Goal: Communication & Community: Answer question/provide support

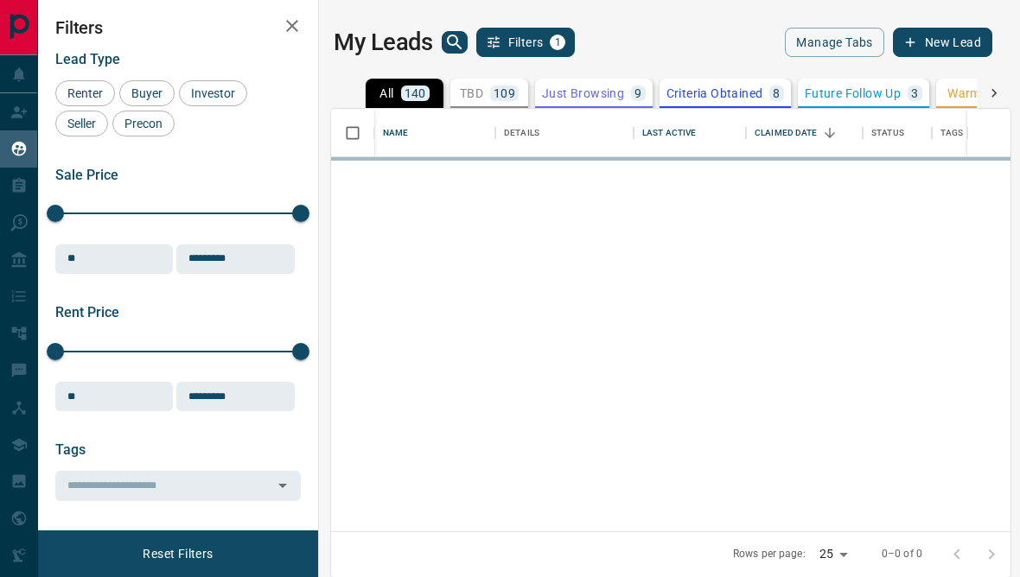
scroll to position [518, 679]
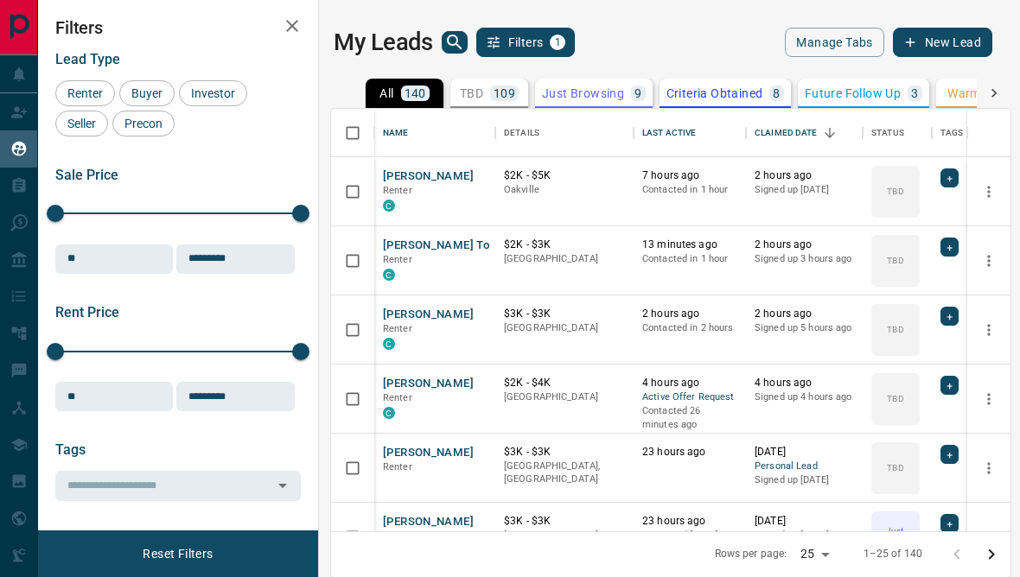
click at [448, 44] on icon "search button" at bounding box center [454, 42] width 21 height 21
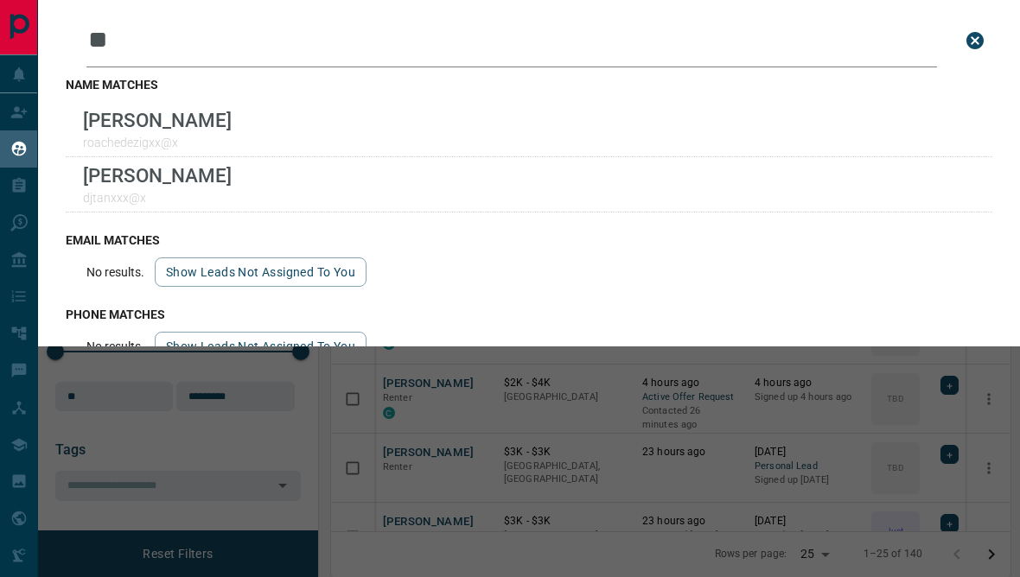
type input "*"
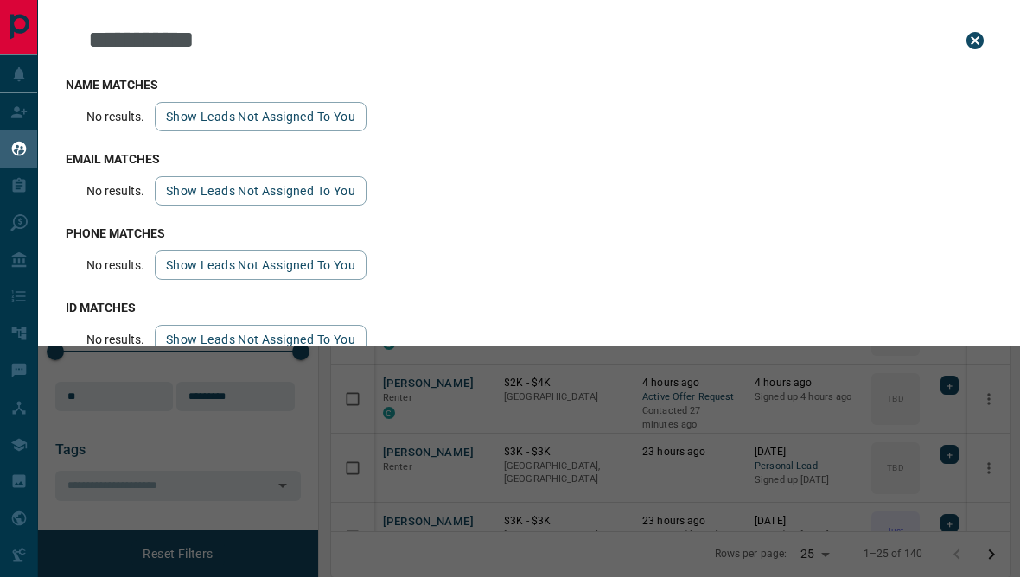
type input "**********"
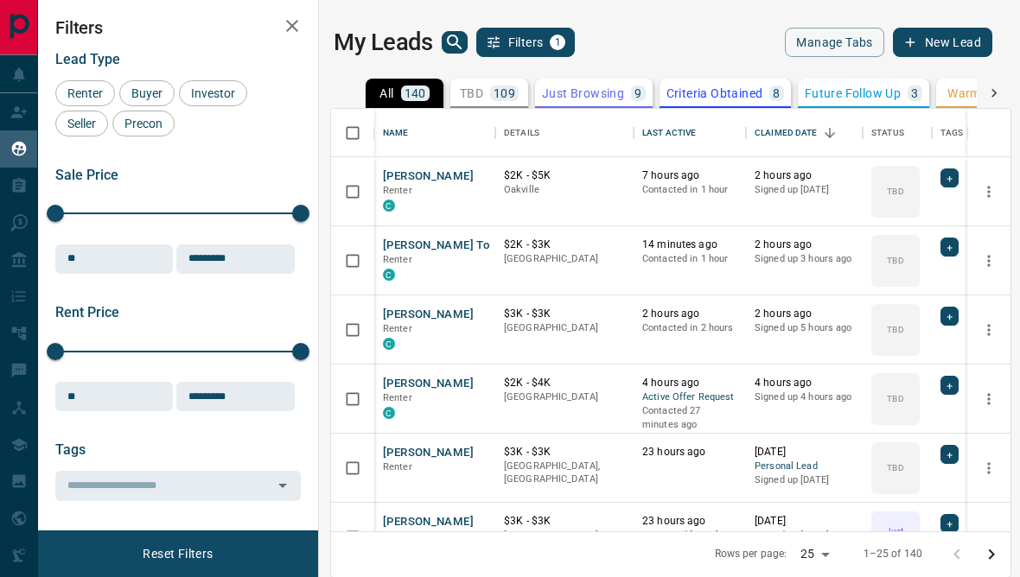
click at [461, 39] on icon "search button" at bounding box center [454, 42] width 21 height 21
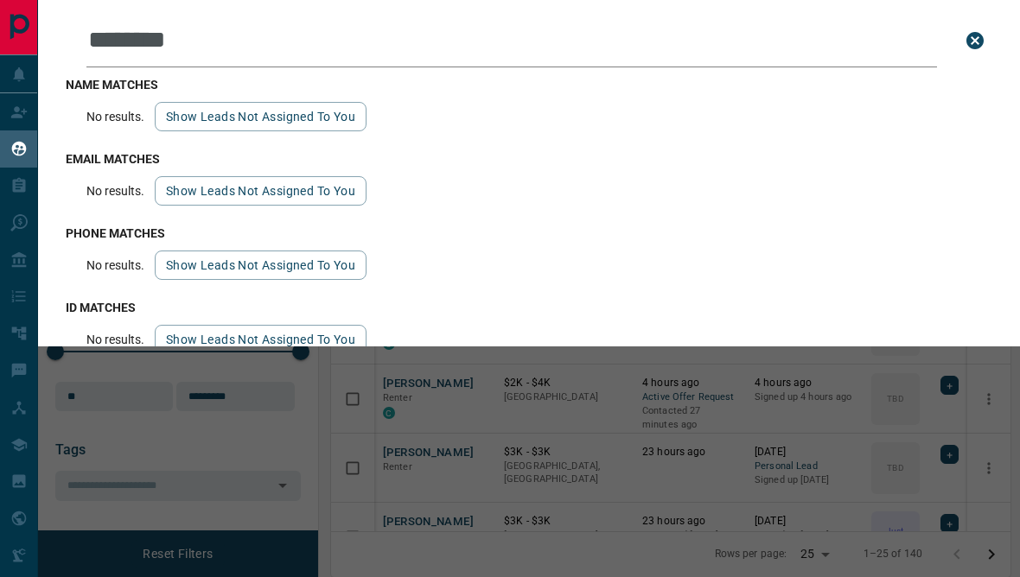
type input "********"
click at [317, 124] on button "Show leads not assigned to you" at bounding box center [261, 116] width 212 height 29
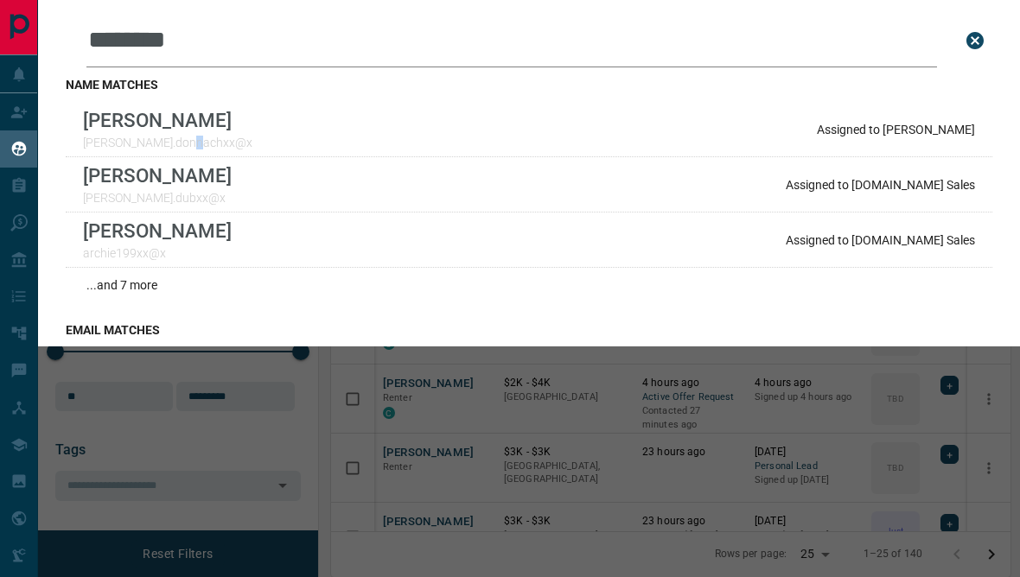
click at [937, 136] on p "Assigned to [PERSON_NAME]" at bounding box center [896, 130] width 158 height 14
copy p "[PERSON_NAME]"
click at [612, 138] on div "[PERSON_NAME] [PERSON_NAME].donnachxx@x Assigned to [PERSON_NAME]" at bounding box center [529, 129] width 927 height 55
click at [617, 140] on div "[PERSON_NAME] [PERSON_NAME].donnachxx@x Assigned to [PERSON_NAME]" at bounding box center [529, 129] width 927 height 55
click at [906, 129] on p "Assigned to [PERSON_NAME]" at bounding box center [896, 130] width 158 height 14
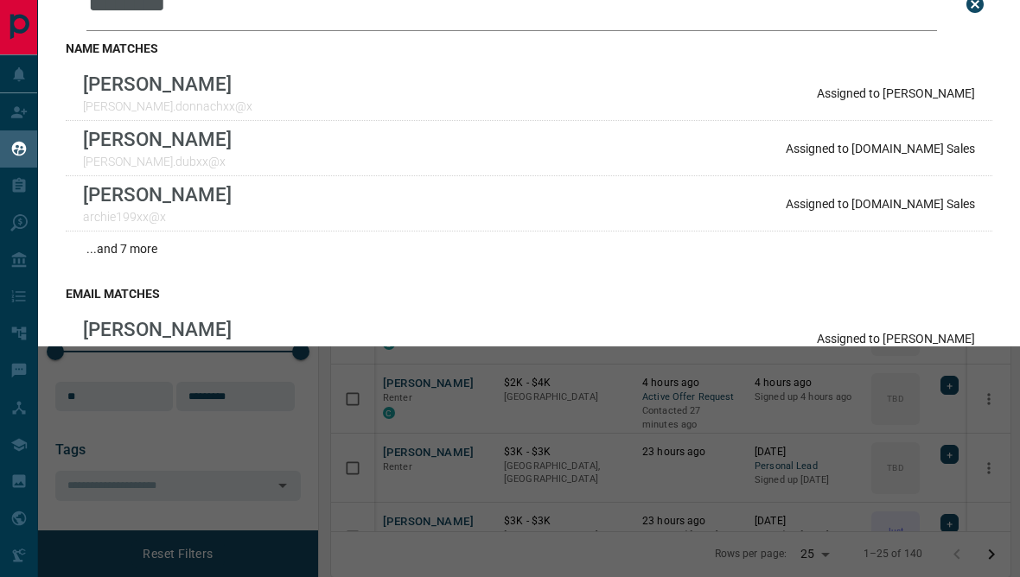
scroll to position [37, 0]
copy p "[PERSON_NAME]"
click at [624, 465] on div "Leads Search Bar ******** Search for a lead by name, email, phone, or id name m…" at bounding box center [548, 288] width 1020 height 577
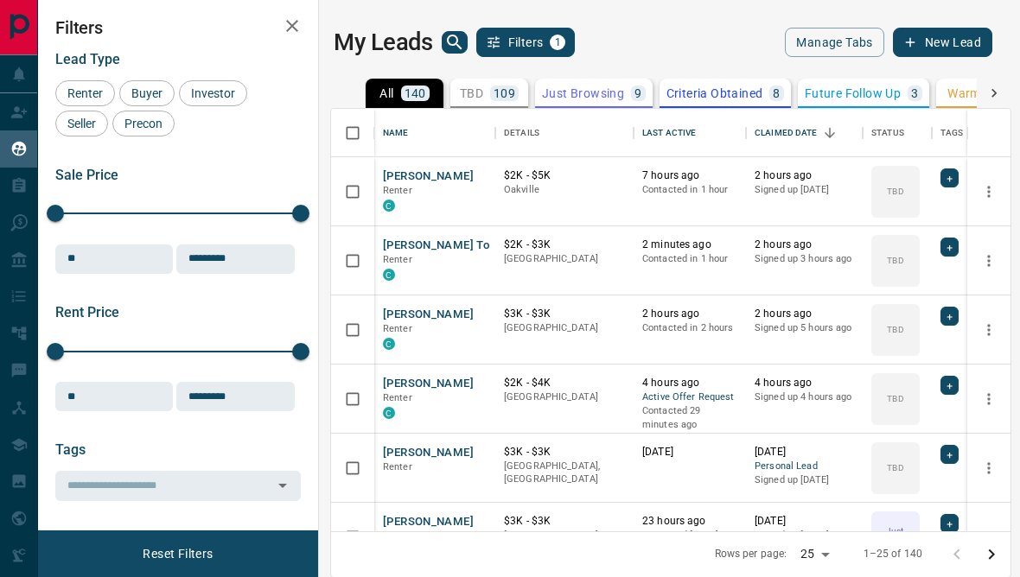
scroll to position [0, 0]
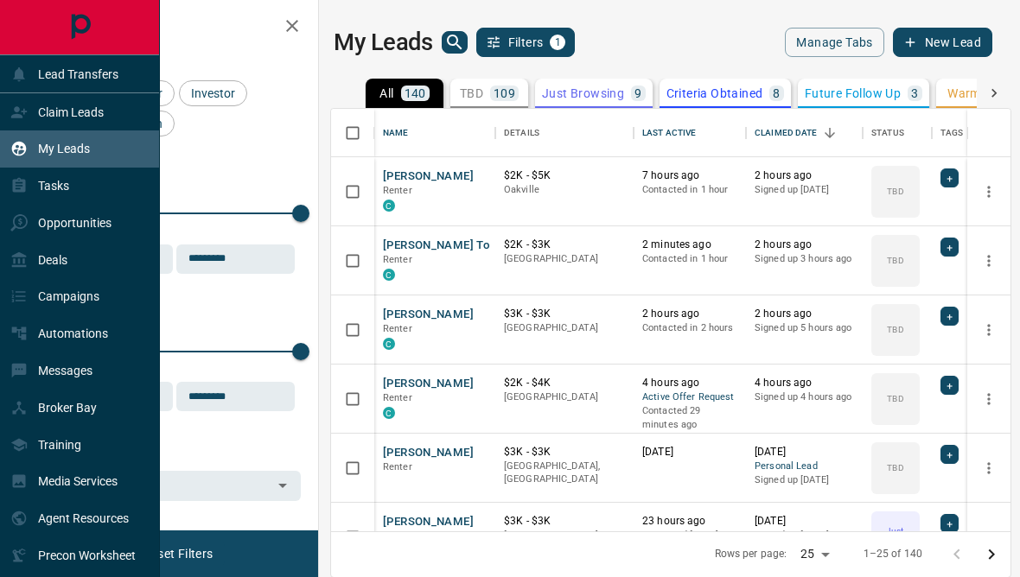
click at [19, 191] on icon at bounding box center [19, 185] width 13 height 15
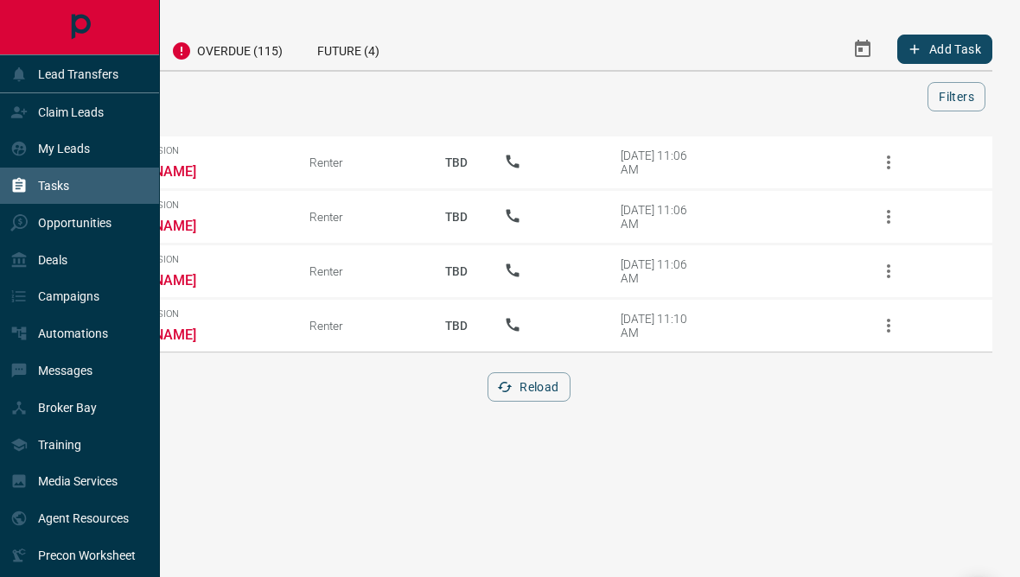
click at [34, 151] on div "My Leads" at bounding box center [50, 149] width 80 height 29
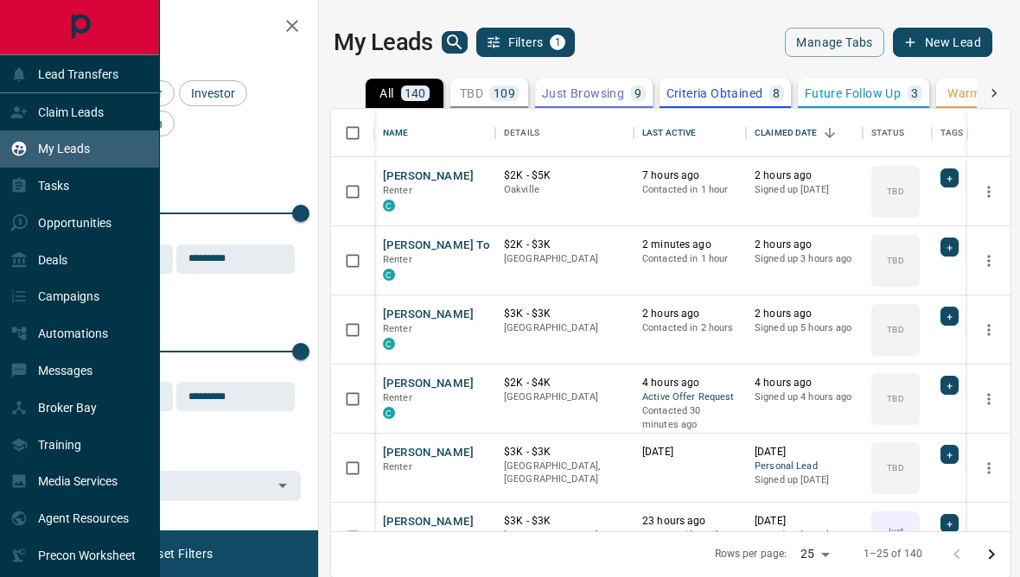
scroll to position [518, 679]
click at [283, 99] on div "Renter Buyer Investor Seller Precon" at bounding box center [177, 108] width 245 height 56
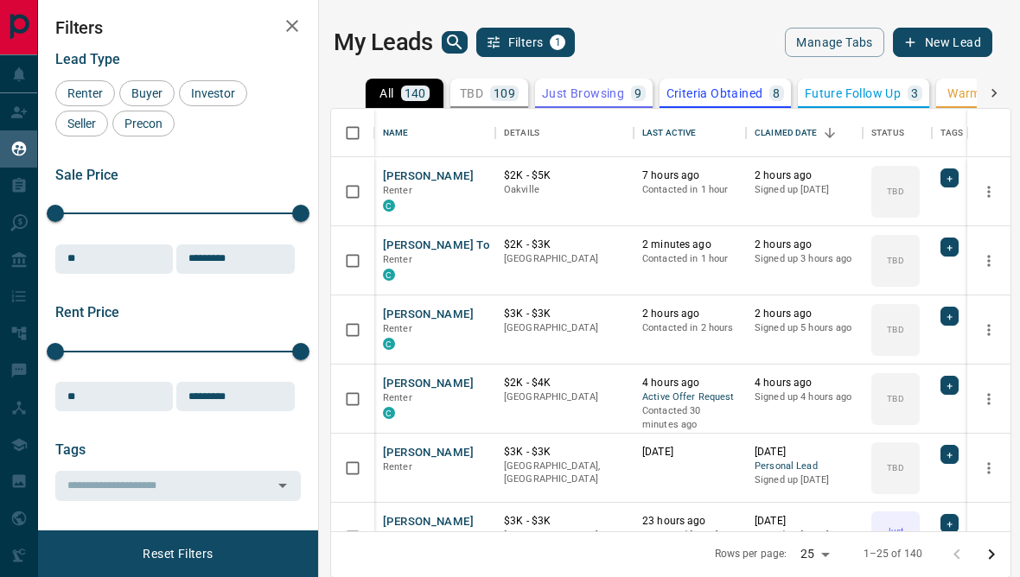
click at [24, 120] on icon at bounding box center [18, 112] width 17 height 17
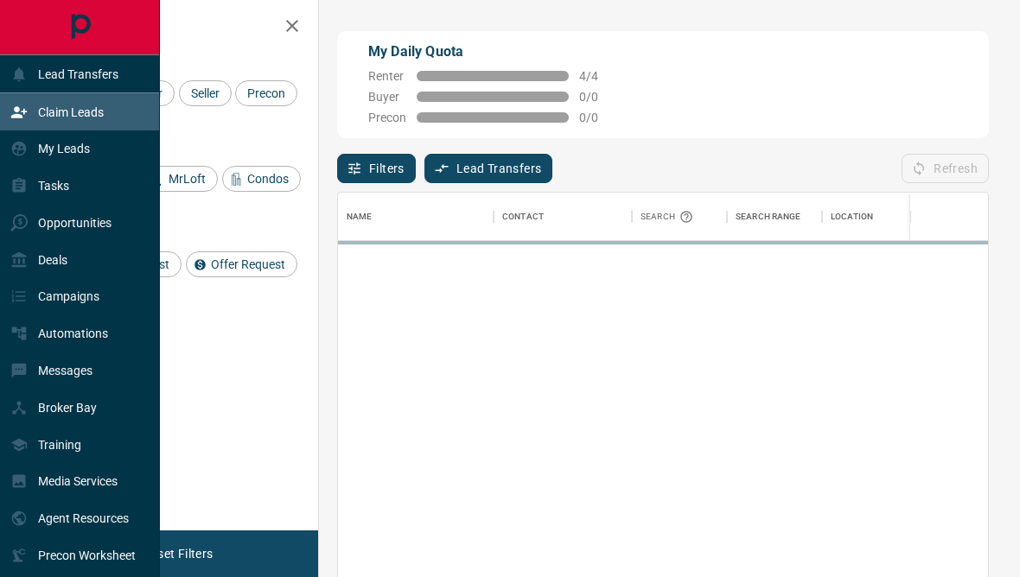
scroll to position [511, 650]
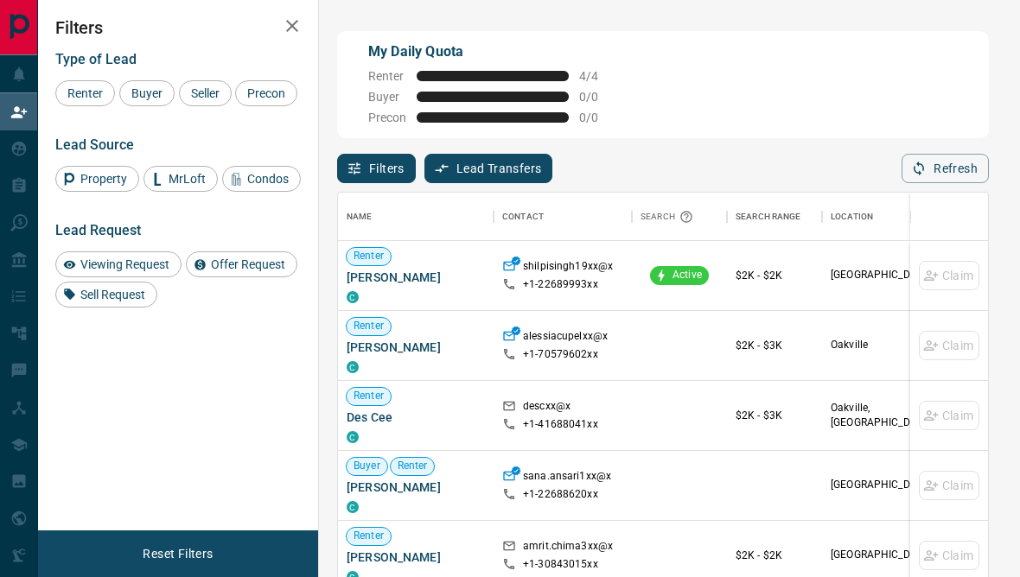
click at [256, 139] on div "Type of Lead Renter Buyer Seller Precon Lead Source Property MrLoft Condos Lead…" at bounding box center [177, 173] width 245 height 270
click at [306, 19] on button "button" at bounding box center [292, 26] width 35 height 35
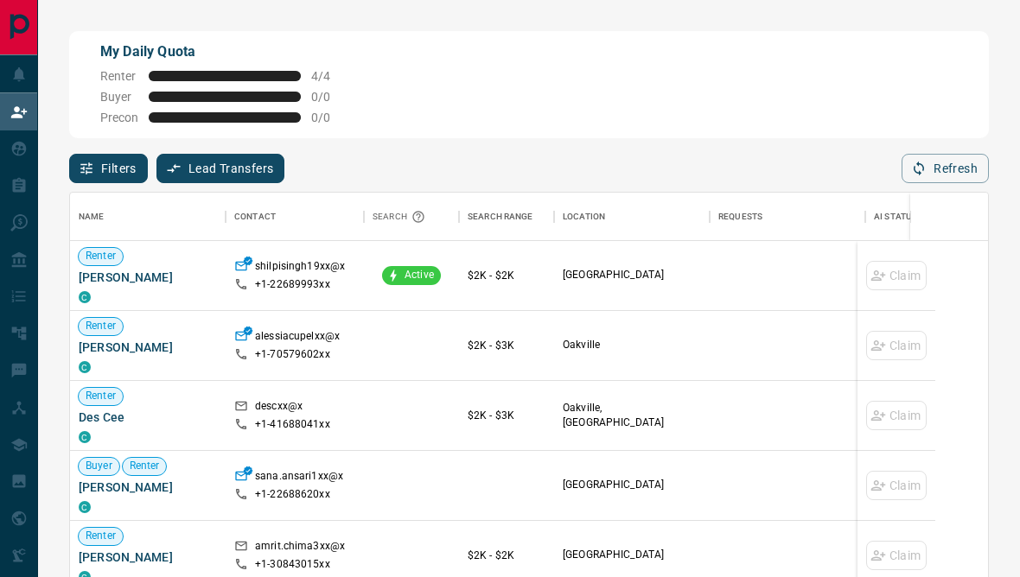
scroll to position [511, 918]
click at [11, 72] on icon at bounding box center [18, 74] width 17 height 17
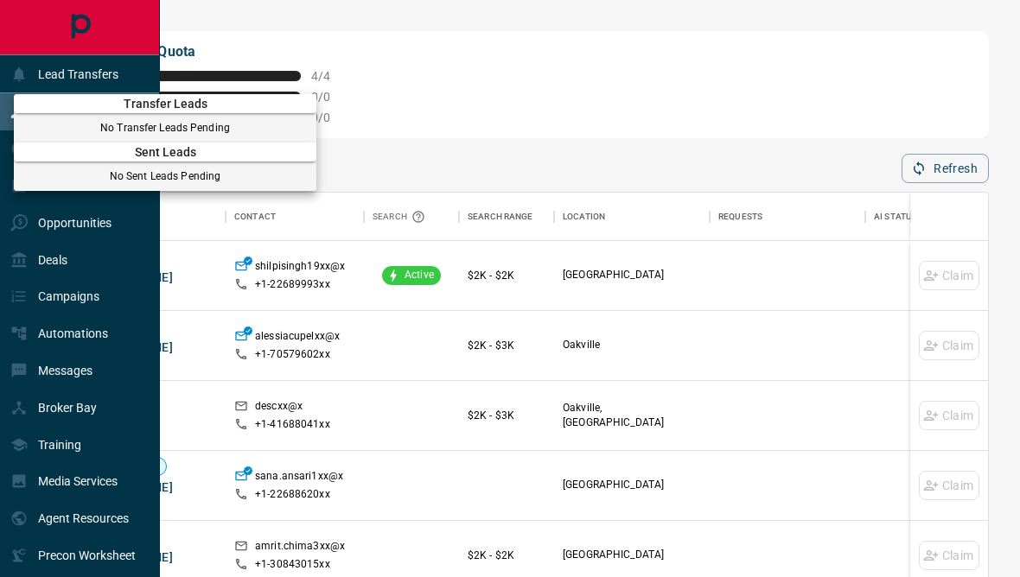
click at [32, 227] on div at bounding box center [510, 288] width 1020 height 577
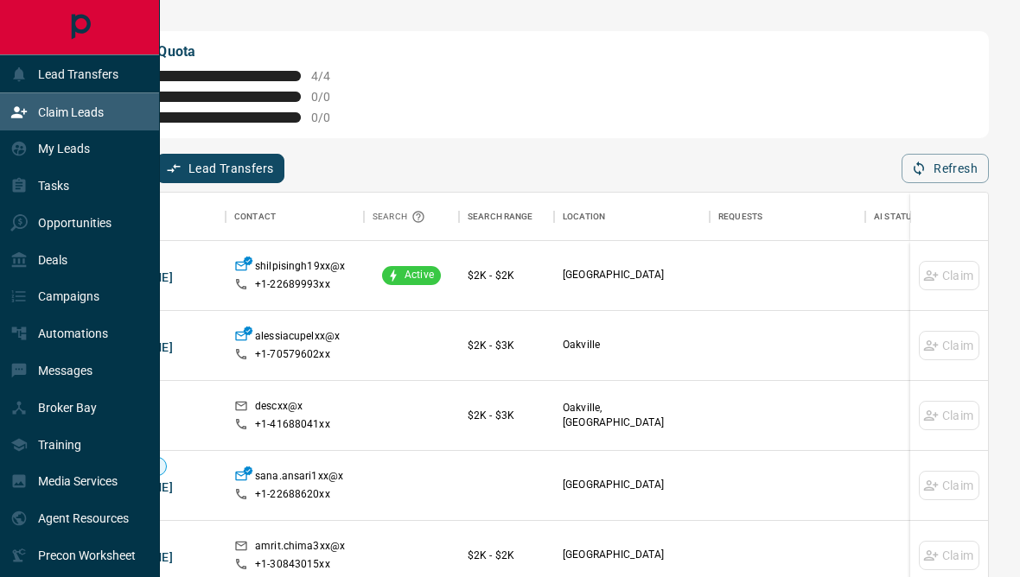
click at [29, 150] on div "My Leads" at bounding box center [50, 149] width 80 height 29
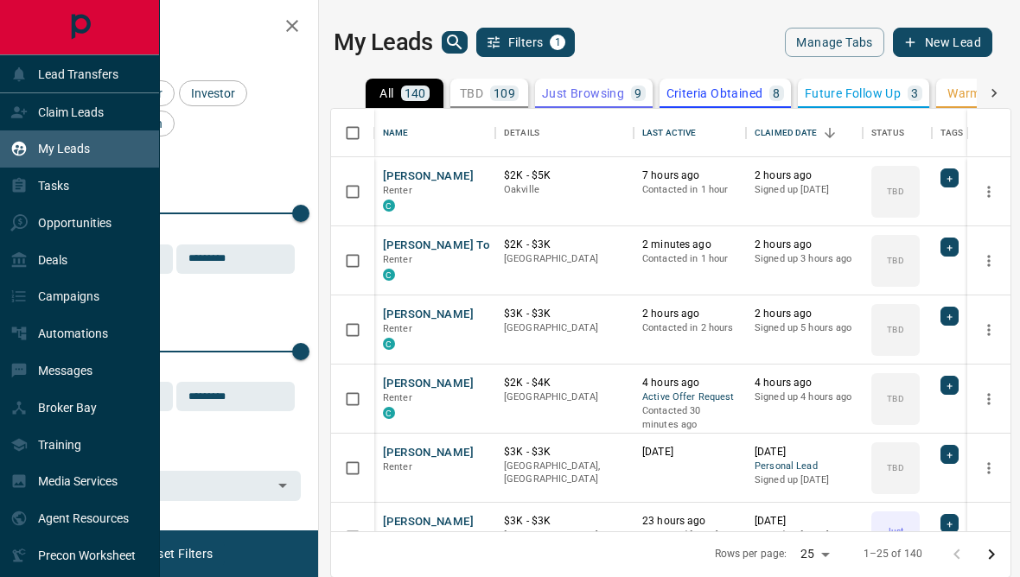
scroll to position [518, 679]
click at [36, 377] on div "Messages" at bounding box center [51, 371] width 82 height 29
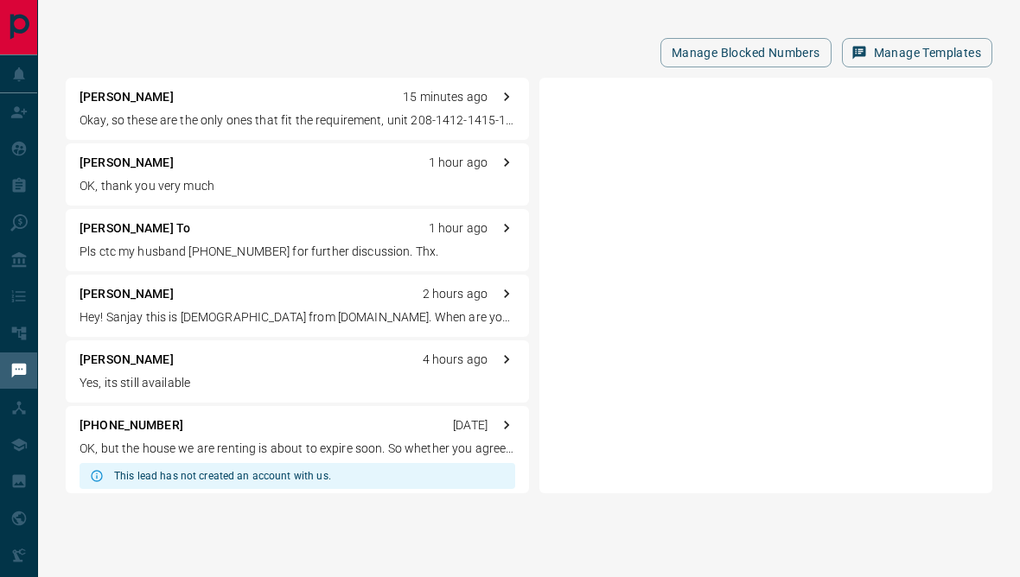
click at [277, 38] on div "Manage Blocked Numbers Manage Templates" at bounding box center [529, 52] width 927 height 29
click at [93, 231] on p "[PERSON_NAME] To" at bounding box center [135, 229] width 111 height 18
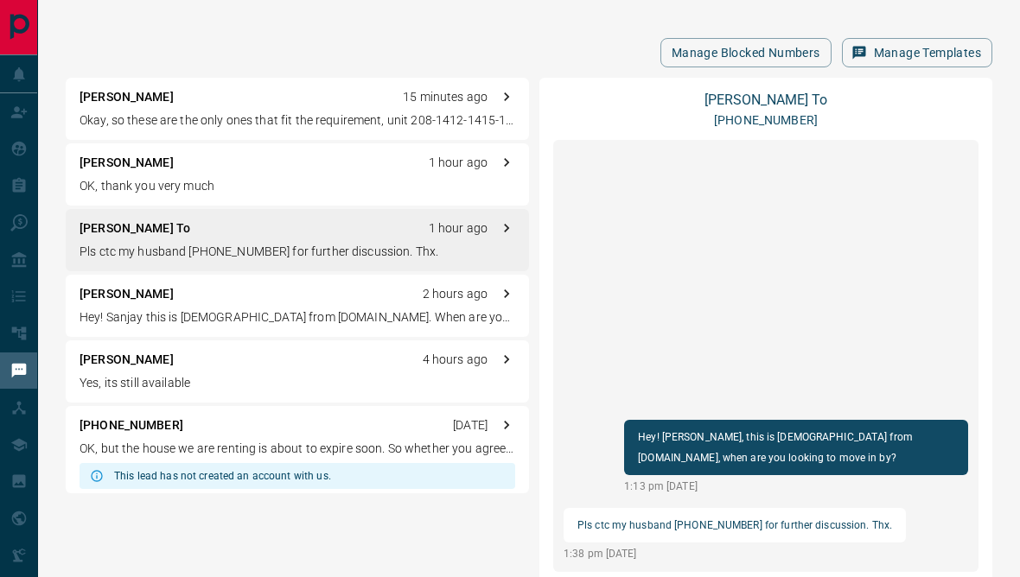
click at [743, 97] on link "[PERSON_NAME] To" at bounding box center [765, 100] width 123 height 16
click at [185, 240] on div "[PERSON_NAME] To 1 hour ago Pls ctc my husband [PHONE_NUMBER] for further discu…" at bounding box center [297, 240] width 463 height 62
click at [107, 240] on div "[PERSON_NAME] To 1 hour ago Pls ctc my husband [PHONE_NUMBER] for further discu…" at bounding box center [297, 240] width 463 height 62
click at [767, 95] on link "[PERSON_NAME] To" at bounding box center [765, 100] width 123 height 16
